Goal: Feedback & Contribution: Contribute content

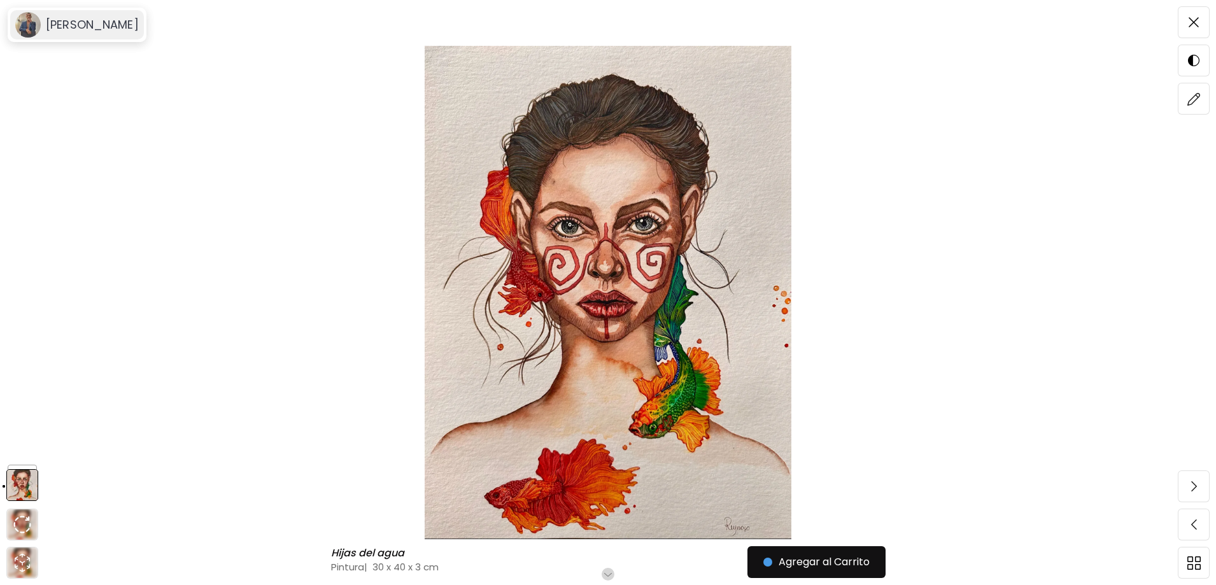
click at [139, 30] on h6 "[PERSON_NAME]" at bounding box center [92, 24] width 93 height 15
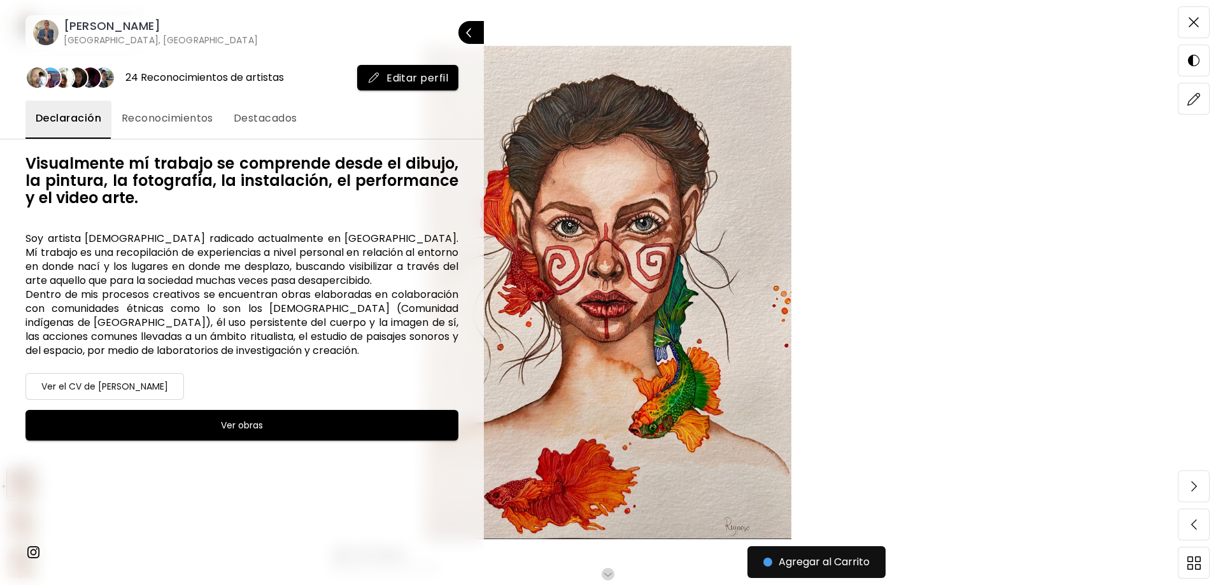
click at [1183, 26] on div at bounding box center [608, 292] width 1216 height 585
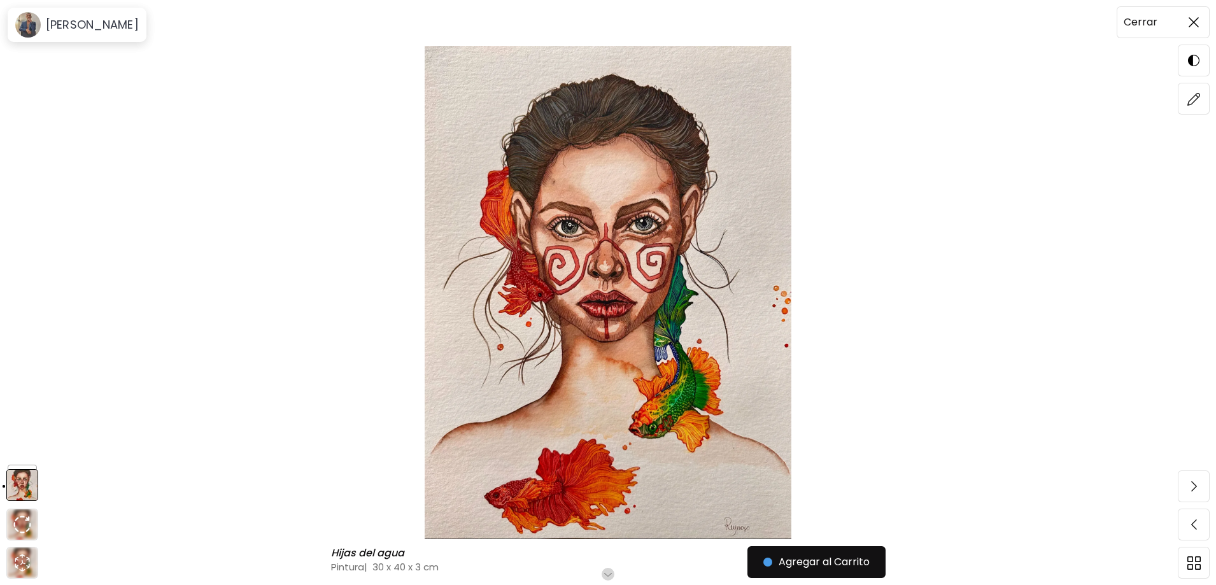
click at [1188, 24] on img at bounding box center [1193, 22] width 10 height 10
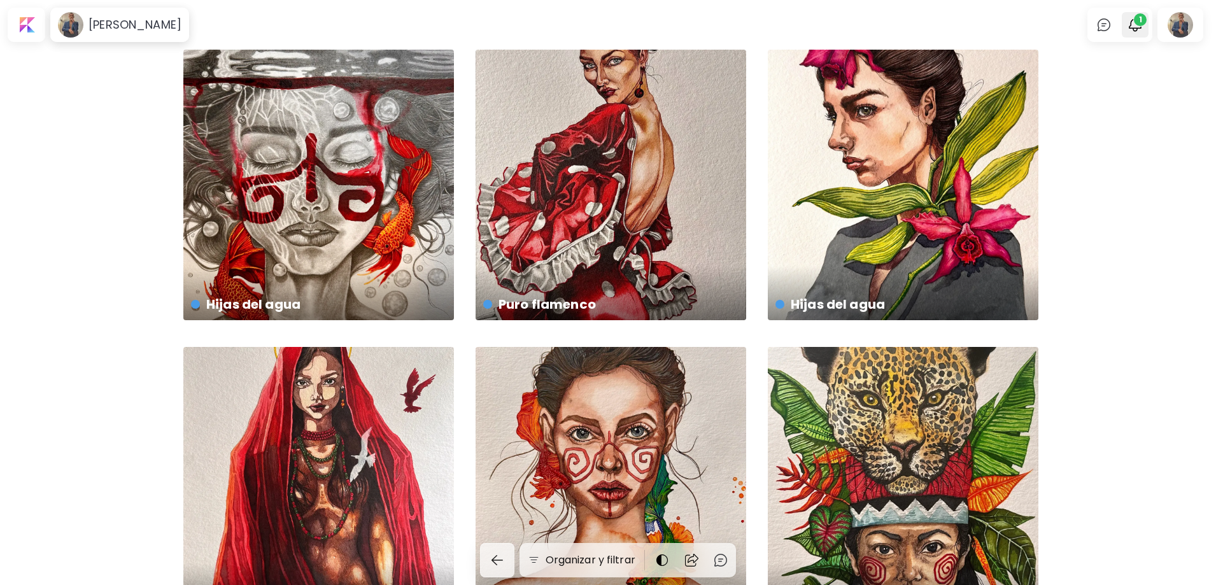
click at [1148, 29] on div at bounding box center [1134, 24] width 27 height 25
click at [1142, 28] on img "button" at bounding box center [1134, 24] width 15 height 15
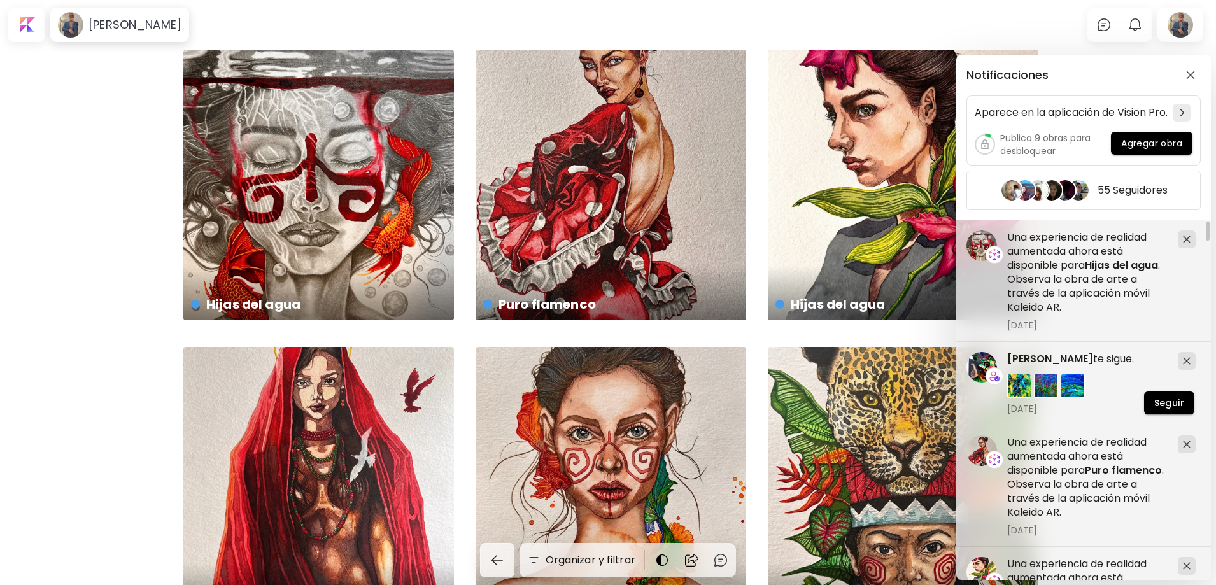
click at [47, 230] on div "Notificaciones Aparece en la aplicación de Vision Pro. Publica 9 obras para des…" at bounding box center [608, 292] width 1216 height 585
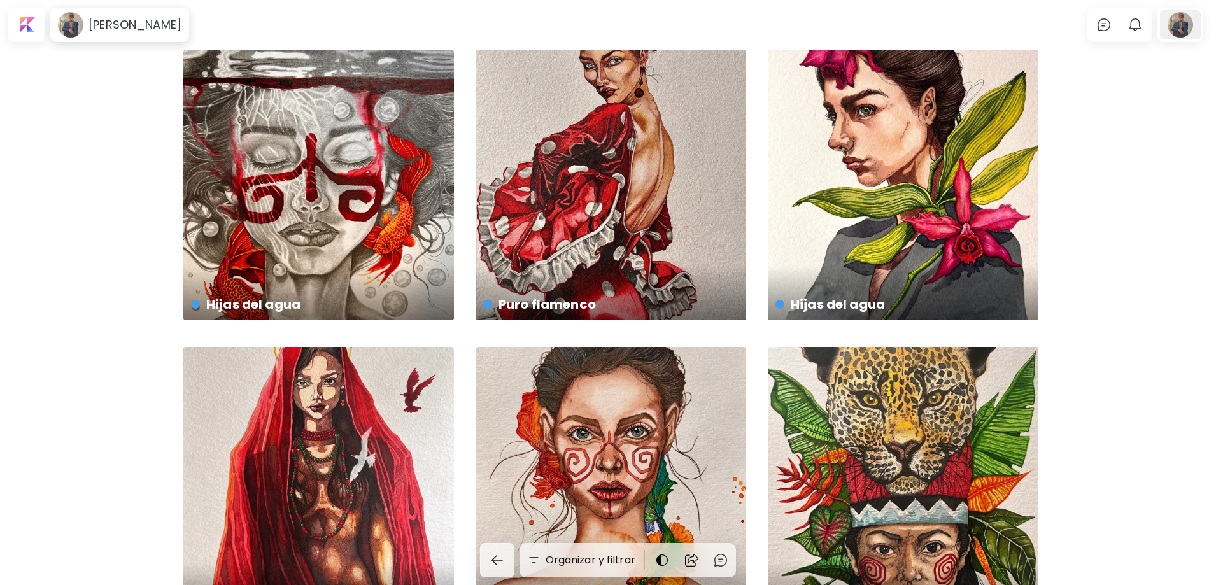
click at [1187, 25] on div at bounding box center [1180, 24] width 41 height 29
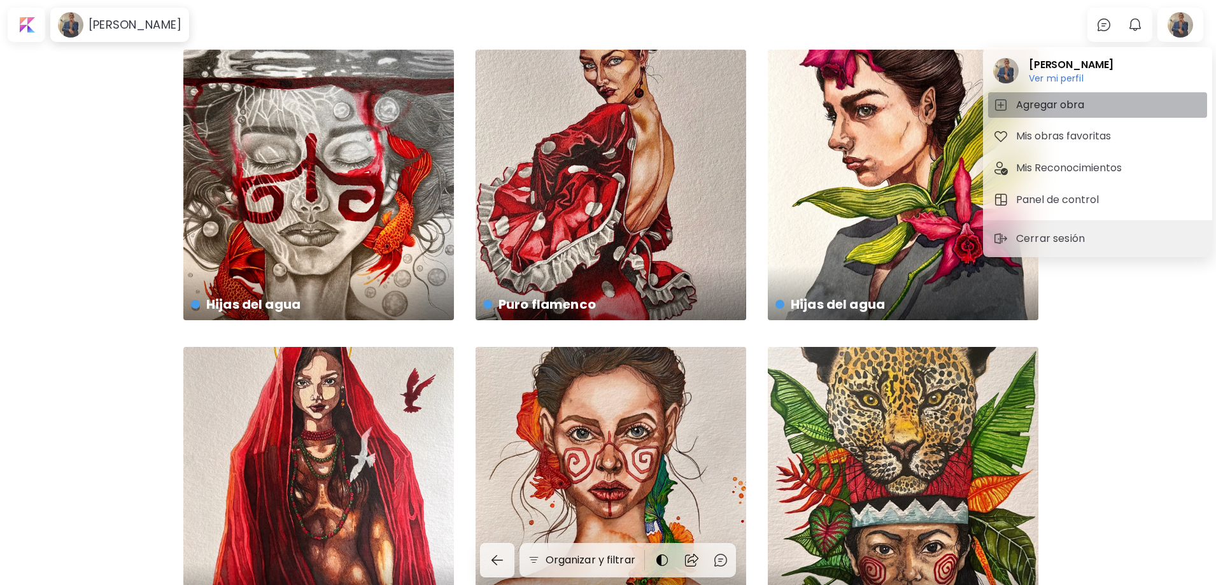
click at [1067, 111] on h5 "Agregar obra" at bounding box center [1052, 104] width 72 height 15
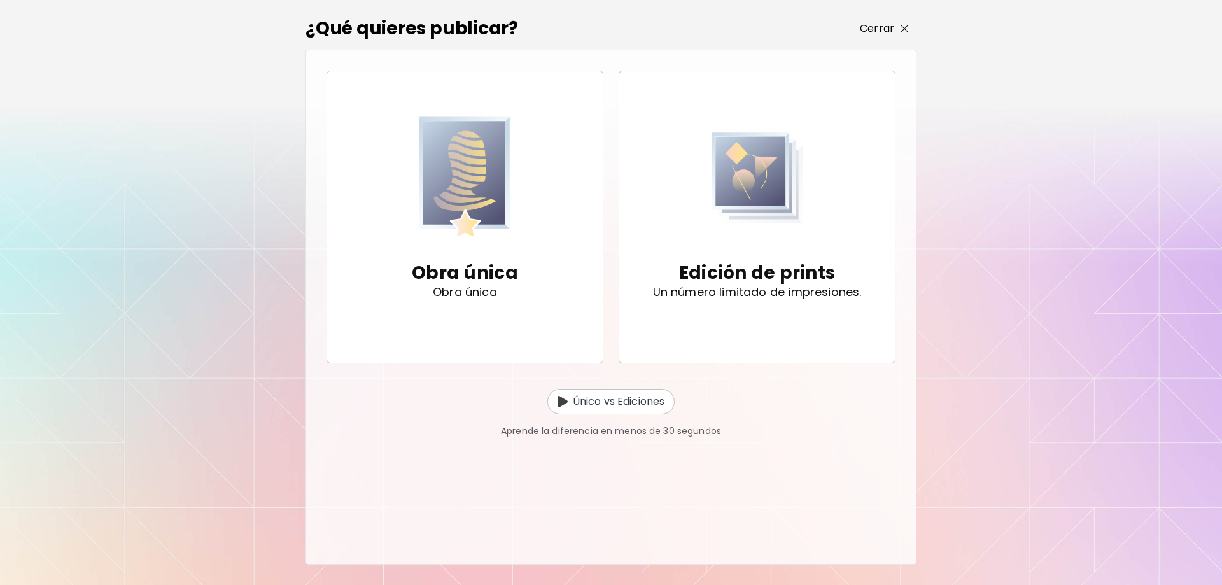
click at [903, 25] on img "button" at bounding box center [905, 29] width 8 height 8
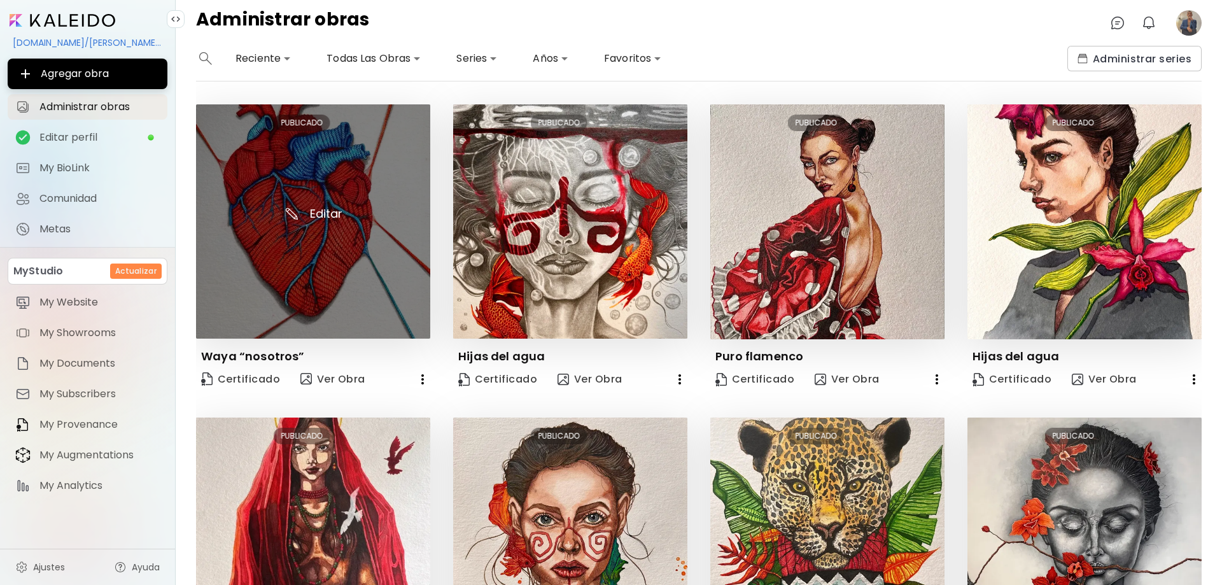
click at [364, 243] on img at bounding box center [313, 221] width 234 height 234
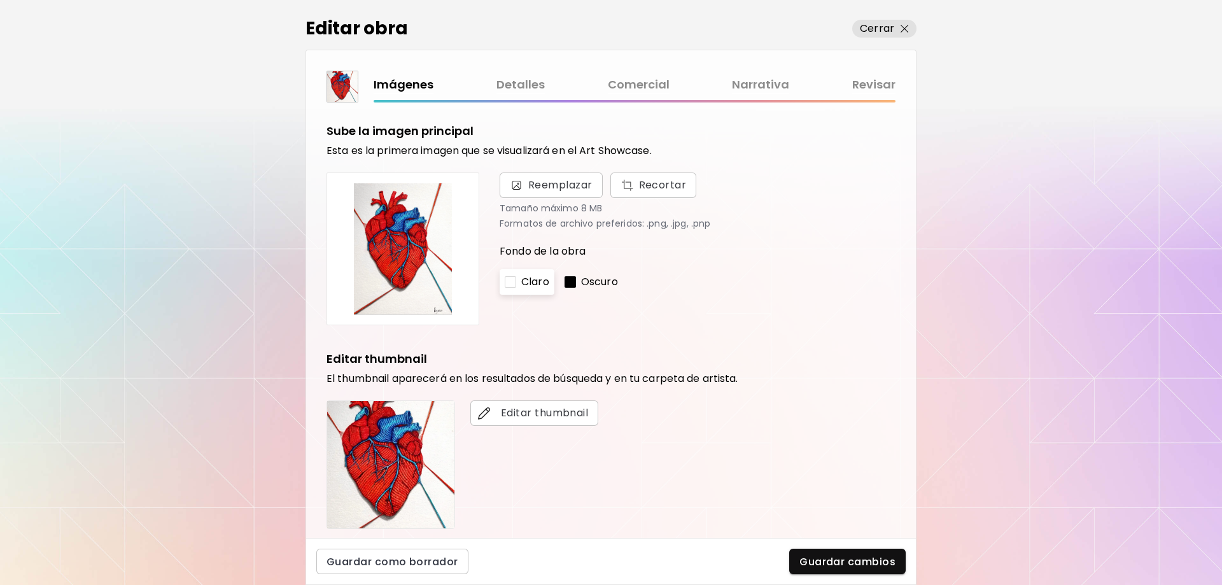
click at [421, 255] on img at bounding box center [402, 248] width 131 height 131
click at [904, 31] on img "button" at bounding box center [905, 29] width 8 height 8
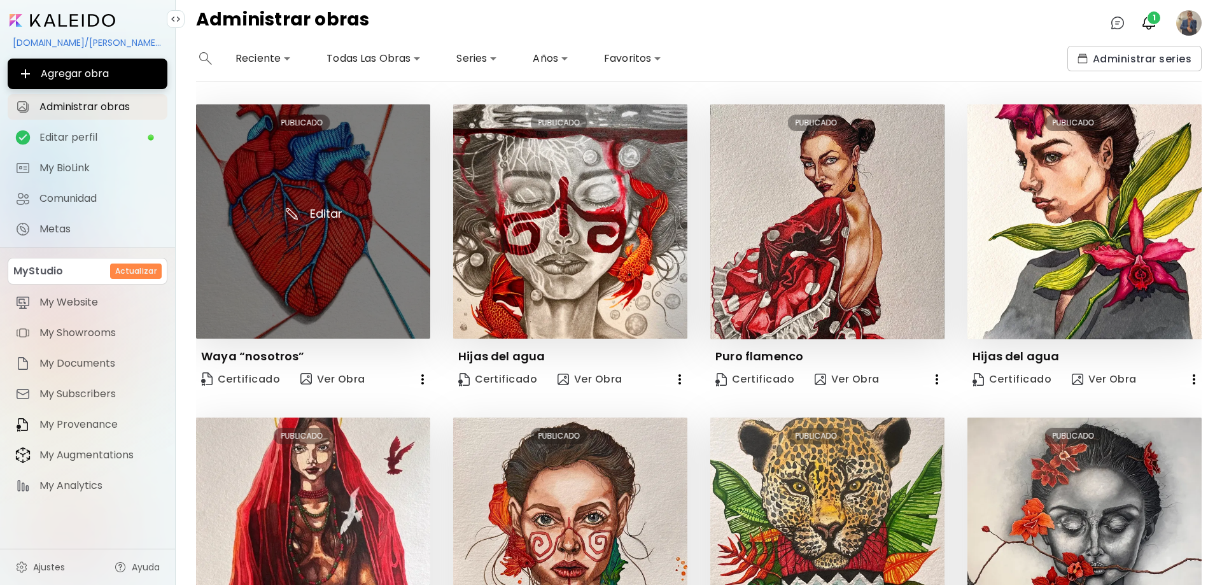
click at [360, 241] on img at bounding box center [313, 221] width 234 height 234
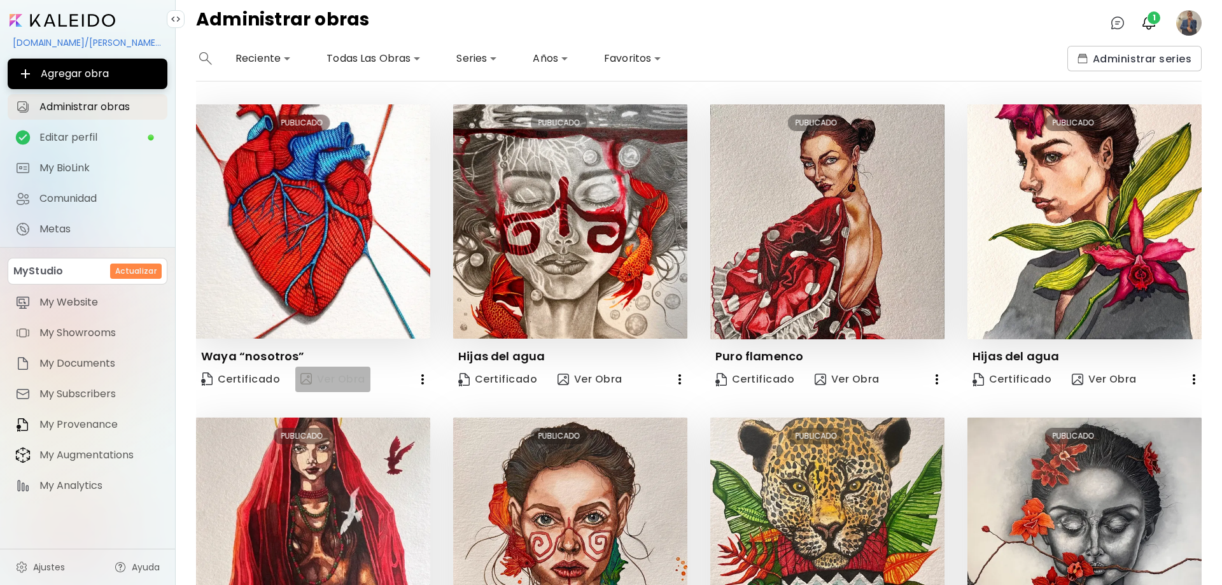
click at [353, 379] on span "Ver Obra" at bounding box center [332, 379] width 65 height 15
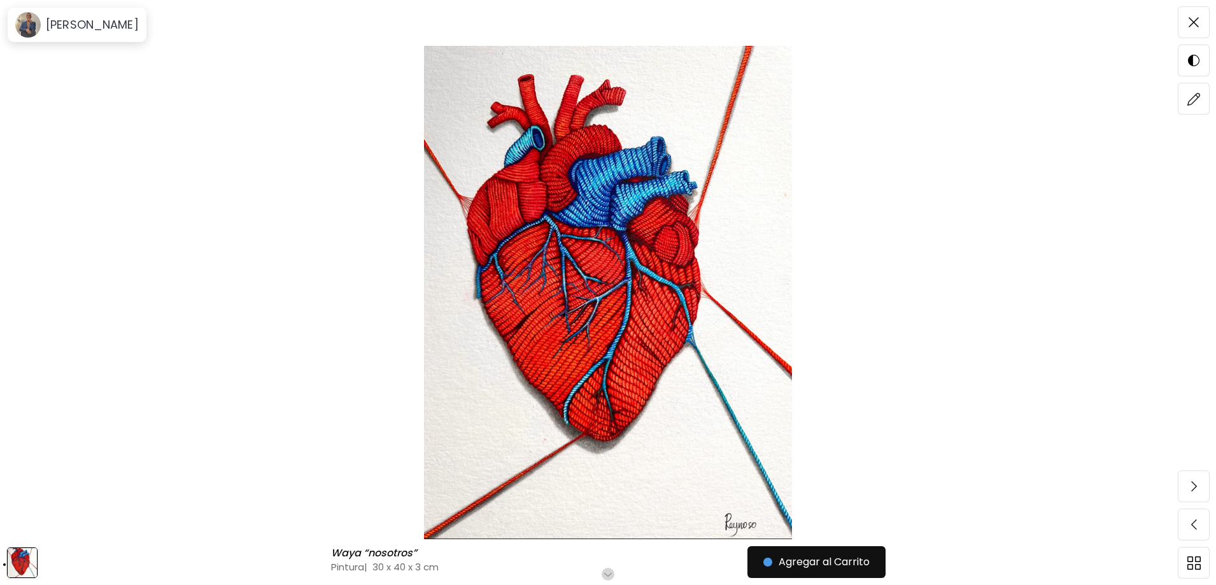
click at [593, 322] on img at bounding box center [607, 292] width 1109 height 493
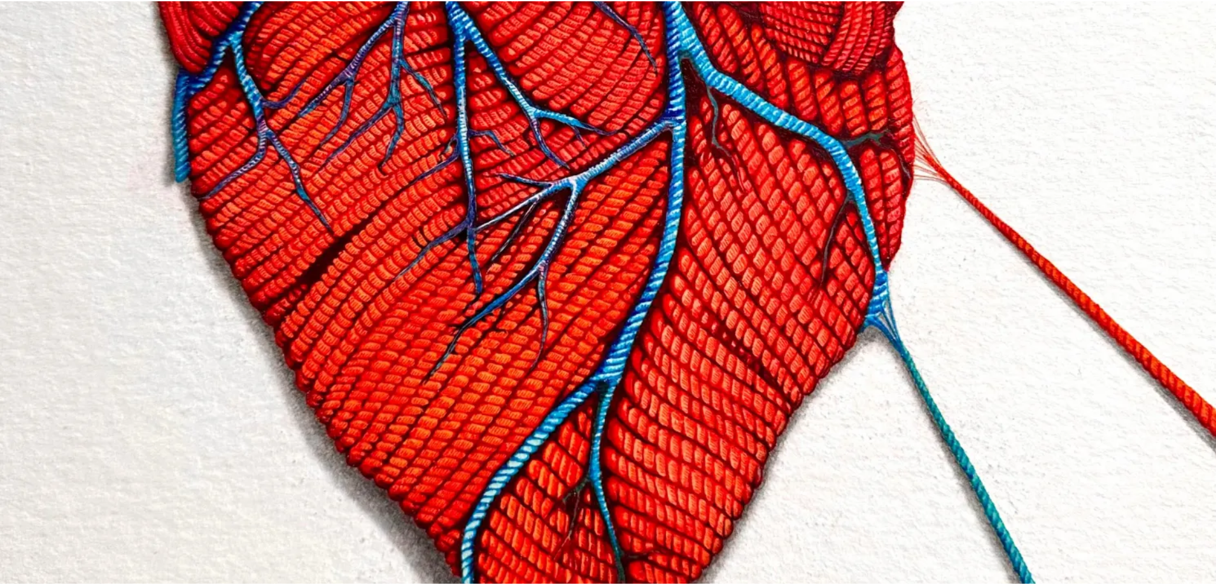
scroll to position [636, 0]
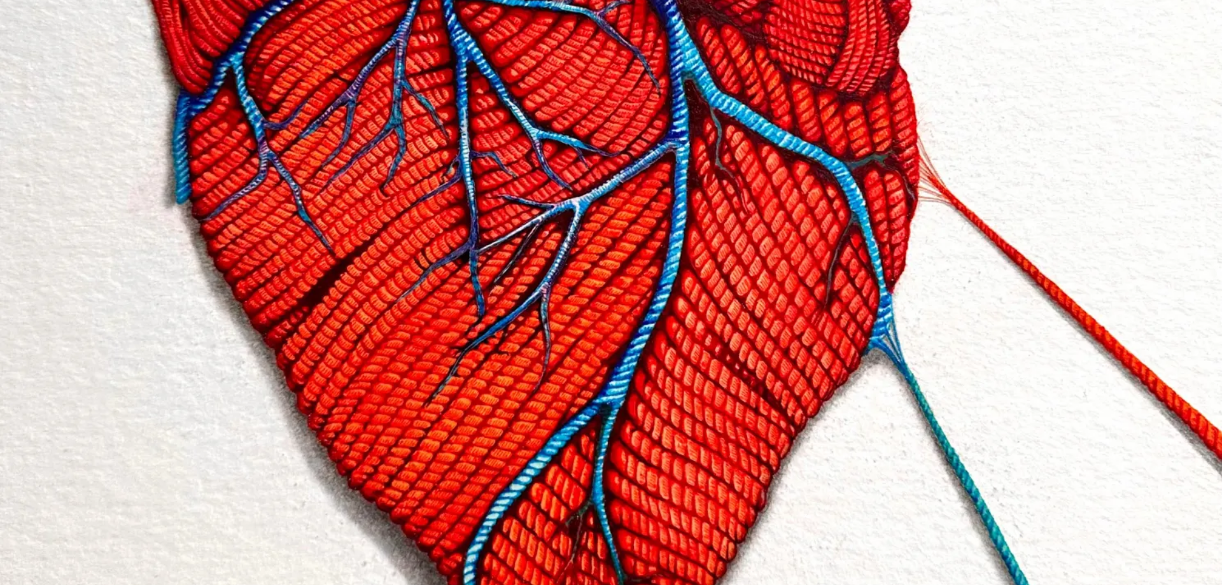
click at [581, 371] on img at bounding box center [611, 184] width 1222 height 1640
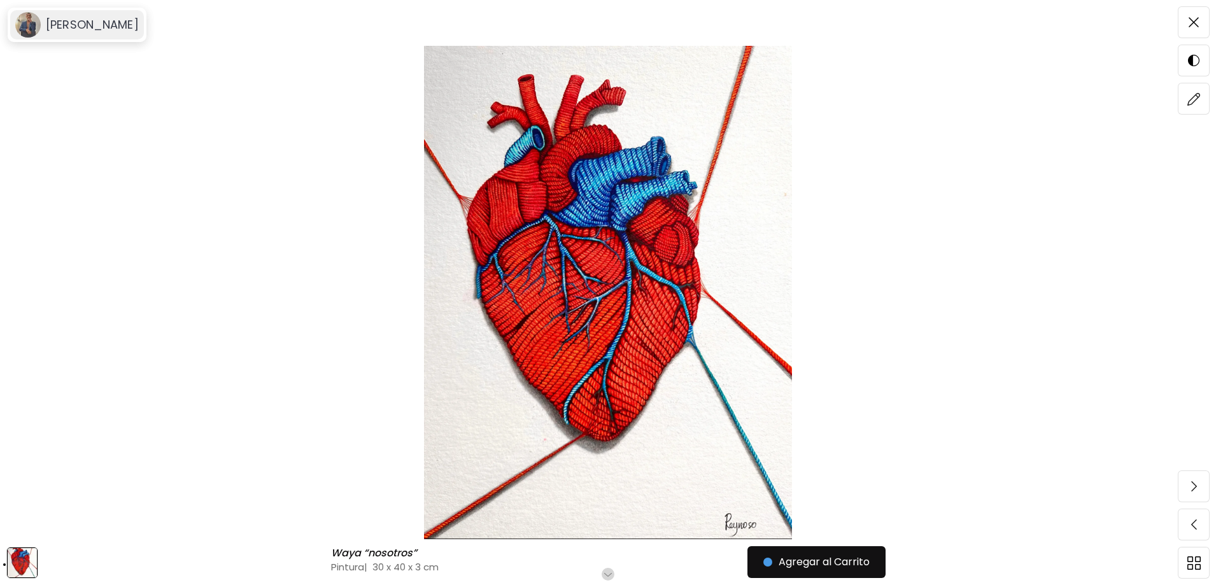
click at [57, 24] on h6 "[PERSON_NAME]" at bounding box center [92, 24] width 93 height 15
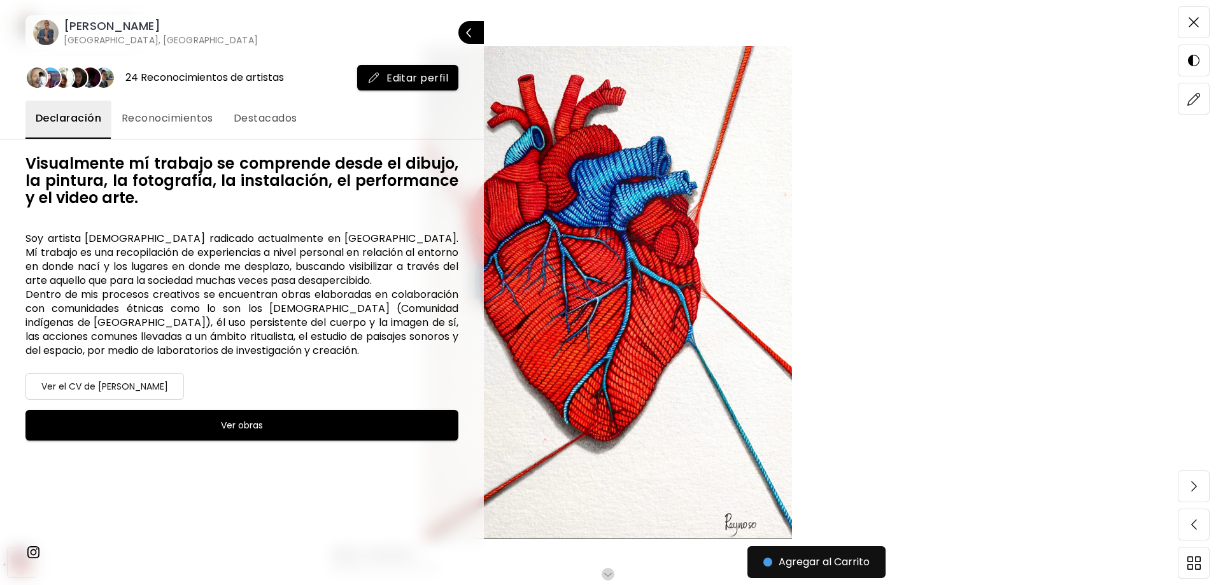
click at [115, 37] on h6 "[GEOGRAPHIC_DATA], [GEOGRAPHIC_DATA]" at bounding box center [161, 40] width 194 height 13
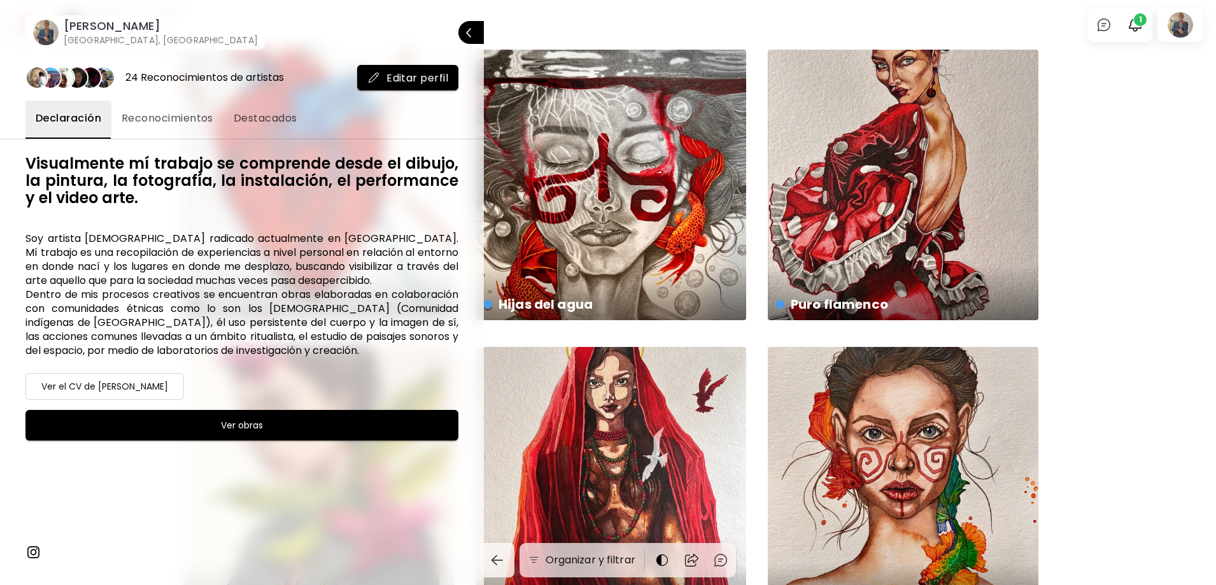
click at [1157, 235] on div at bounding box center [608, 292] width 1216 height 585
